Goal: Transaction & Acquisition: Purchase product/service

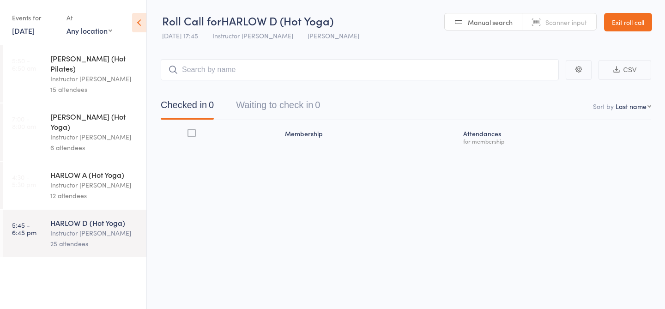
click at [33, 28] on link "[DATE]" at bounding box center [23, 30] width 23 height 10
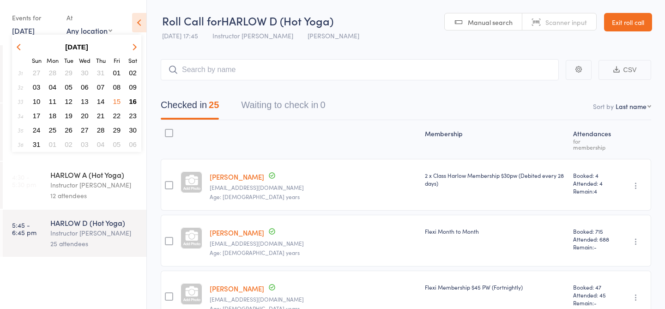
click at [132, 101] on span "16" at bounding box center [133, 101] width 8 height 8
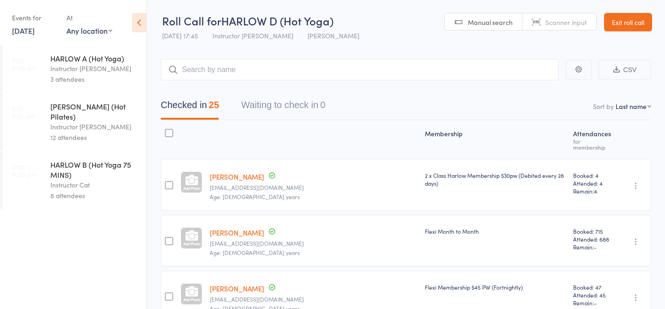
click at [92, 69] on div "Instructor [PERSON_NAME]" at bounding box center [94, 68] width 88 height 11
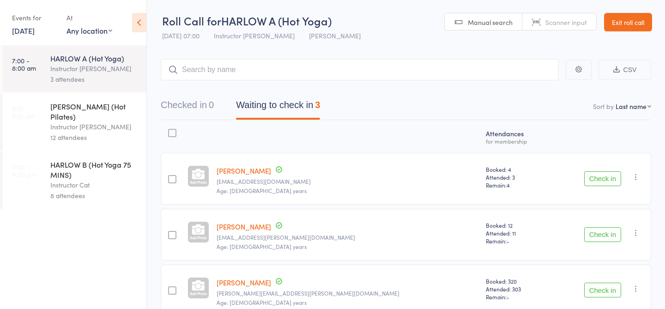
click at [497, 23] on span "Manual search" at bounding box center [490, 22] width 45 height 9
click at [405, 65] on input "search" at bounding box center [360, 69] width 398 height 21
type input "23544"
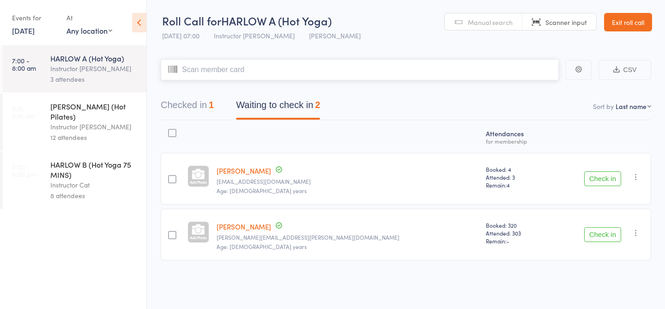
click at [200, 104] on button "Checked in 1" at bounding box center [187, 107] width 53 height 24
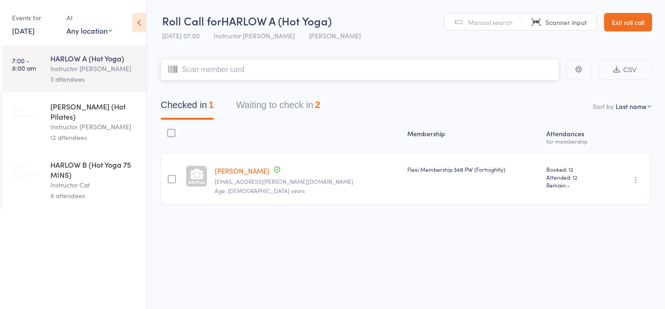
click at [231, 73] on input "search" at bounding box center [360, 69] width 398 height 21
type input "23450"
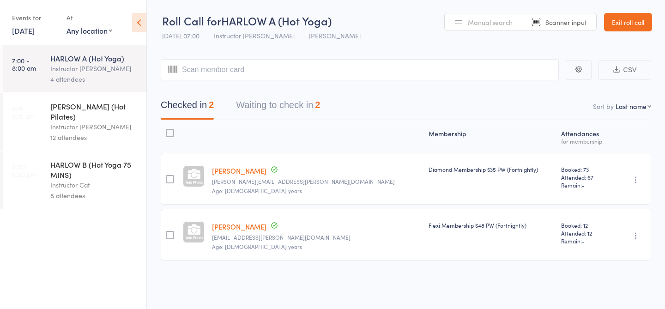
click at [458, 22] on link "Manual search" at bounding box center [484, 22] width 78 height 18
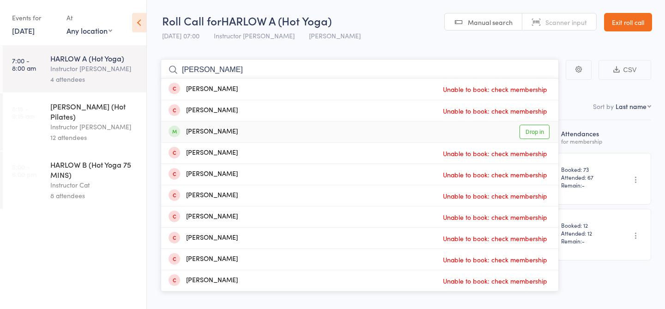
type input "[PERSON_NAME]"
click at [538, 136] on link "Drop in" at bounding box center [534, 132] width 30 height 14
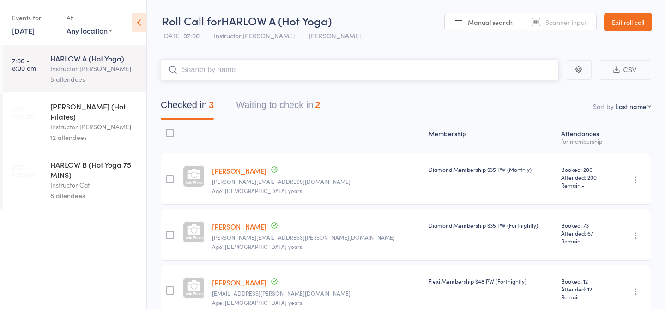
click at [294, 103] on button "Waiting to check in 2" at bounding box center [278, 107] width 84 height 24
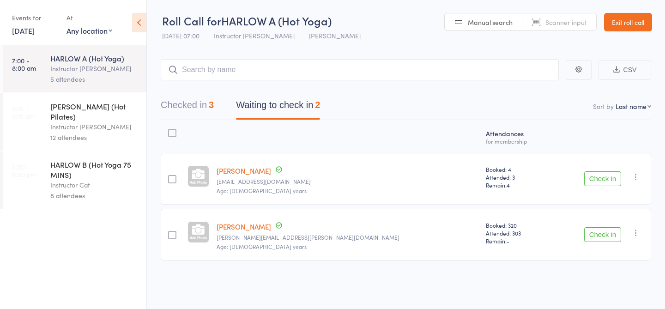
click at [483, 20] on span "Manual search" at bounding box center [490, 22] width 45 height 9
click at [335, 66] on input "search" at bounding box center [360, 69] width 398 height 21
type input "20637"
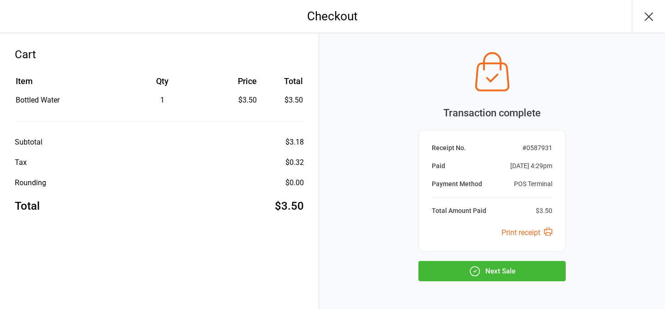
click at [487, 271] on button "Next Sale" at bounding box center [491, 271] width 147 height 20
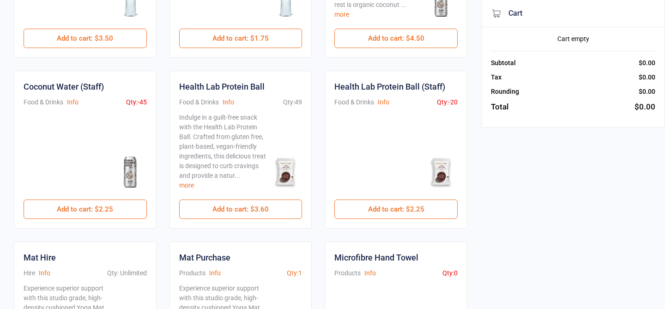
scroll to position [170, 0]
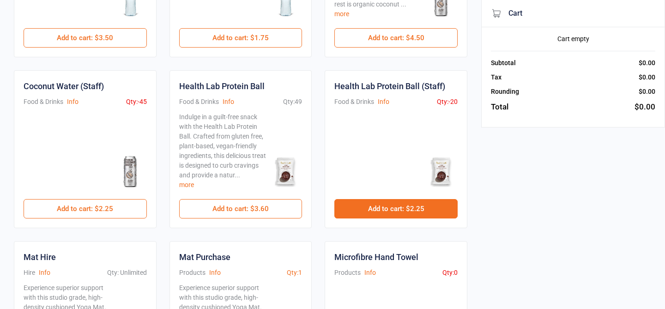
click at [368, 213] on button "Add to cart : $2.25" at bounding box center [395, 208] width 123 height 19
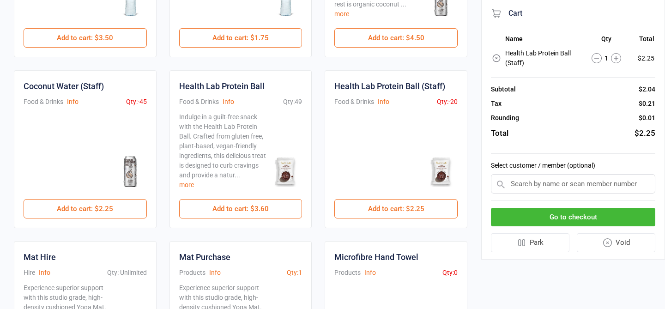
click at [519, 215] on button "Go to checkout" at bounding box center [573, 217] width 164 height 19
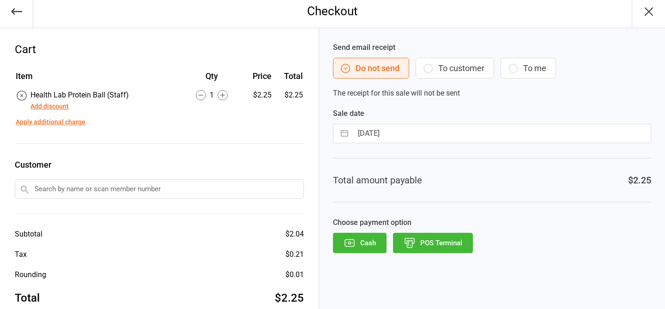
scroll to position [24, 0]
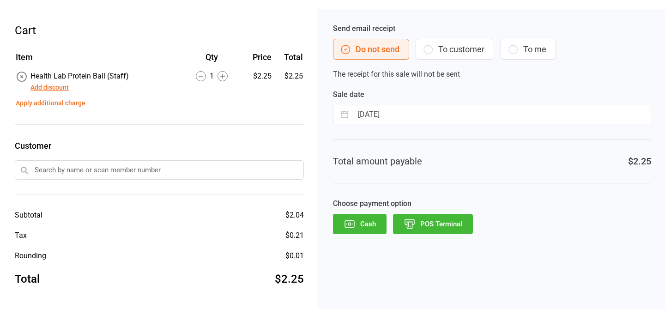
click at [405, 224] on icon "button" at bounding box center [409, 221] width 9 height 5
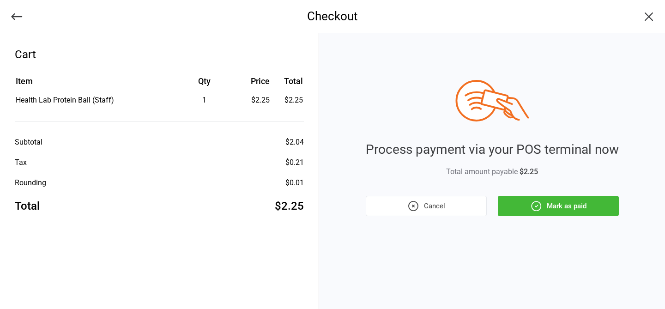
click at [571, 201] on button "Mark as paid" at bounding box center [558, 206] width 121 height 20
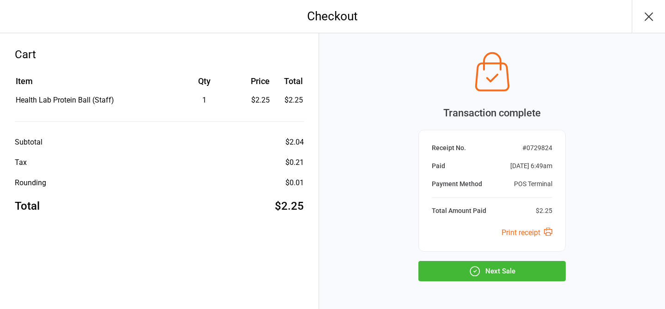
click at [501, 265] on button "Next Sale" at bounding box center [491, 271] width 147 height 20
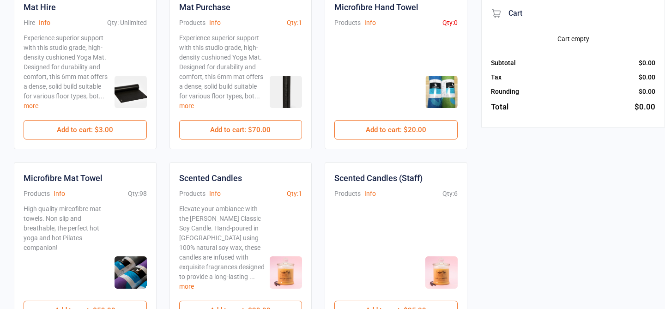
scroll to position [490, 0]
